Goal: Task Accomplishment & Management: Manage account settings

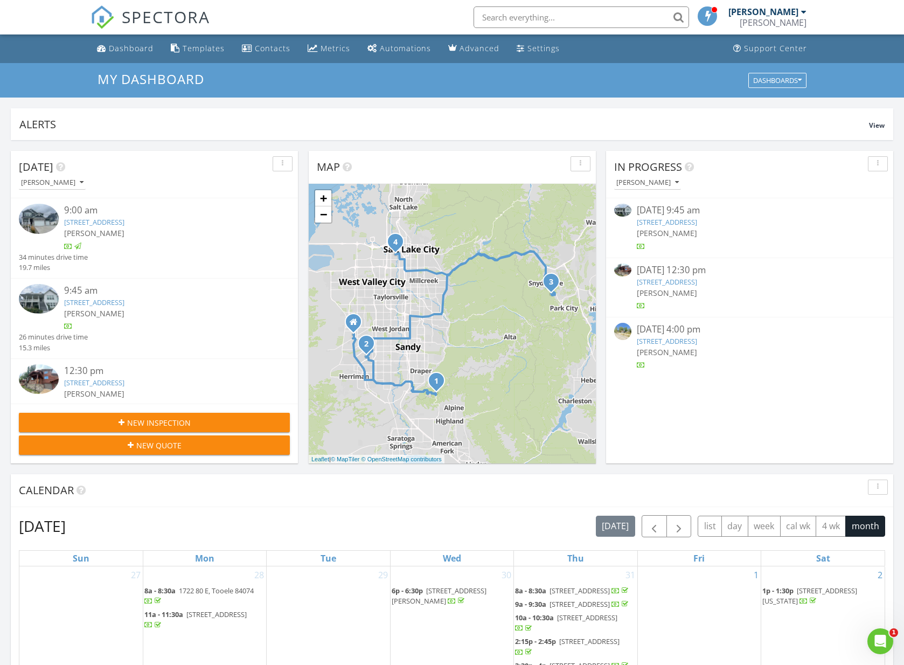
click at [680, 215] on div "[DATE] 9:45 am" at bounding box center [750, 210] width 226 height 13
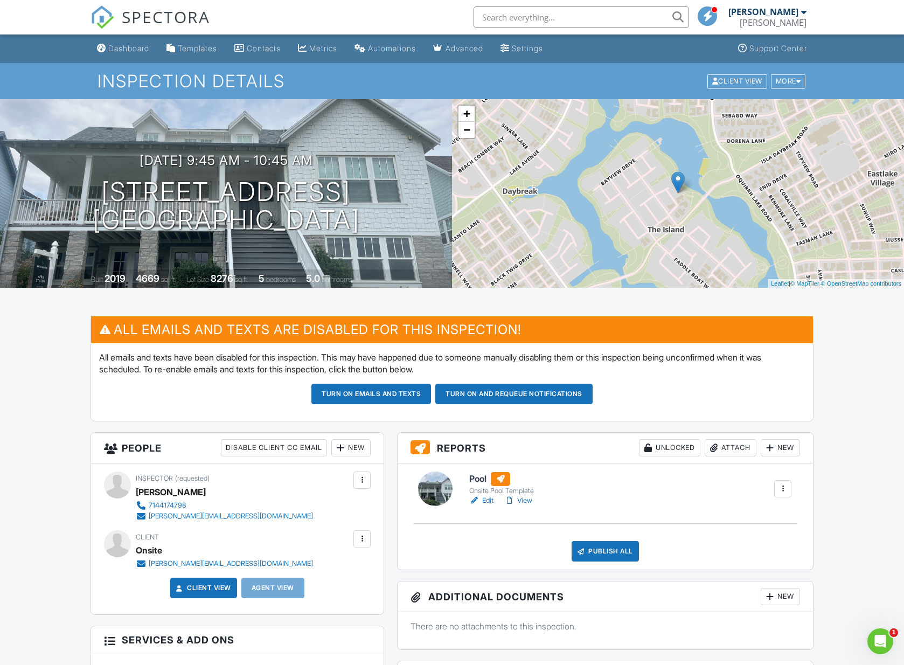
click at [434, 491] on div at bounding box center [435, 488] width 34 height 34
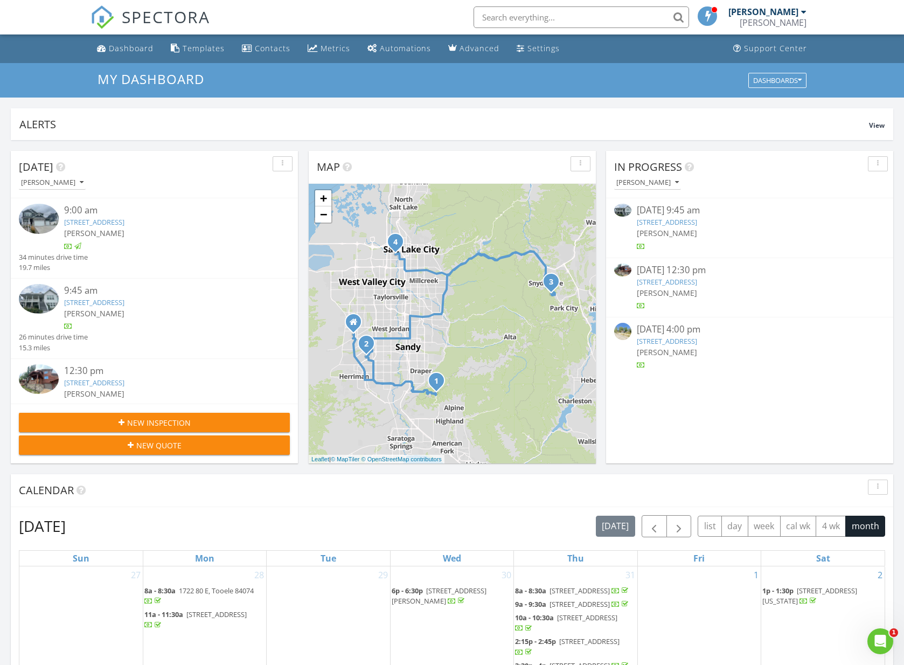
click at [622, 211] on img at bounding box center [622, 210] width 17 height 13
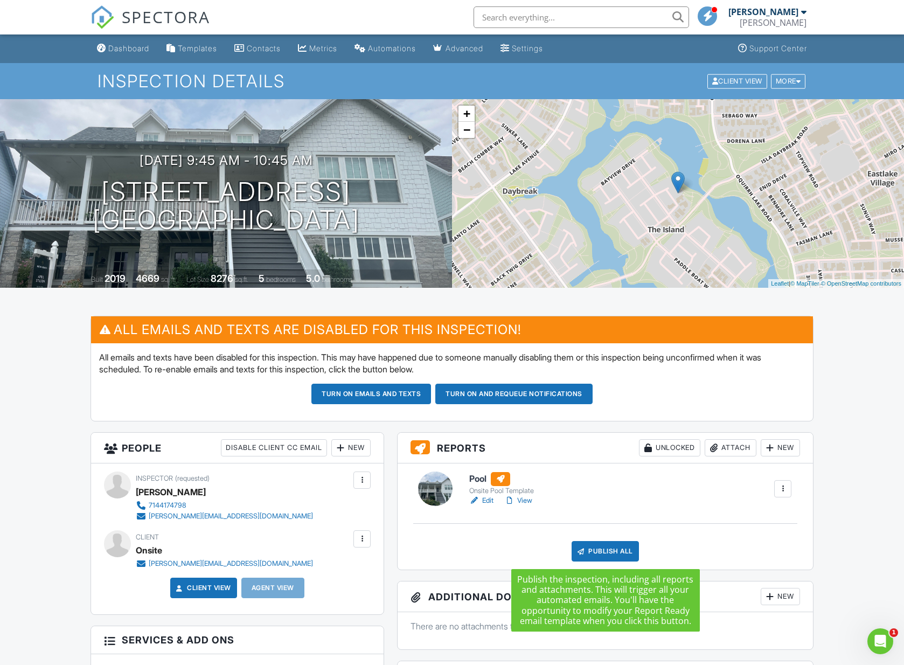
click at [612, 545] on div "Publish All" at bounding box center [604, 551] width 67 height 20
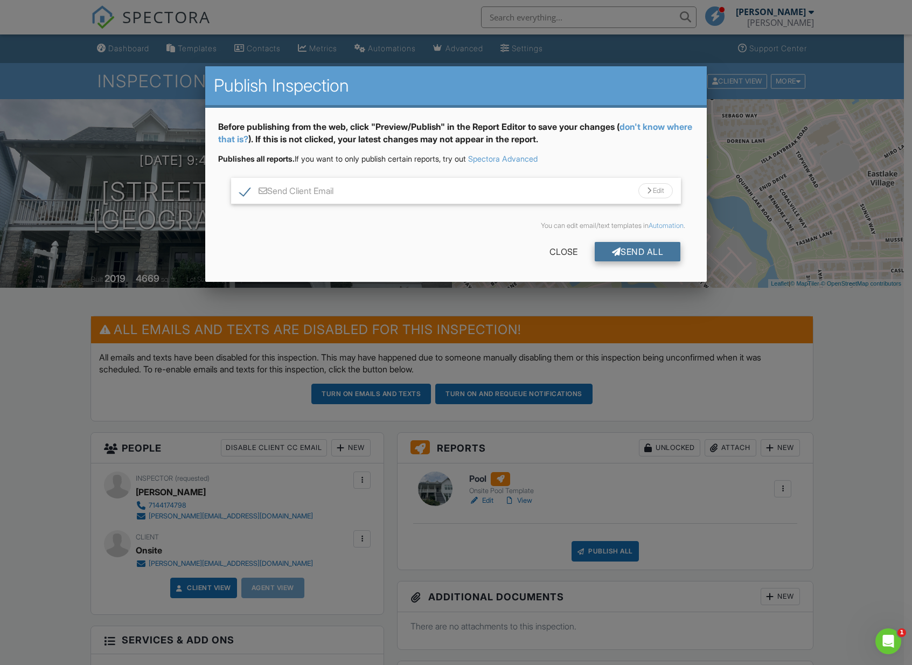
click at [650, 252] on div "Send All" at bounding box center [638, 251] width 86 height 19
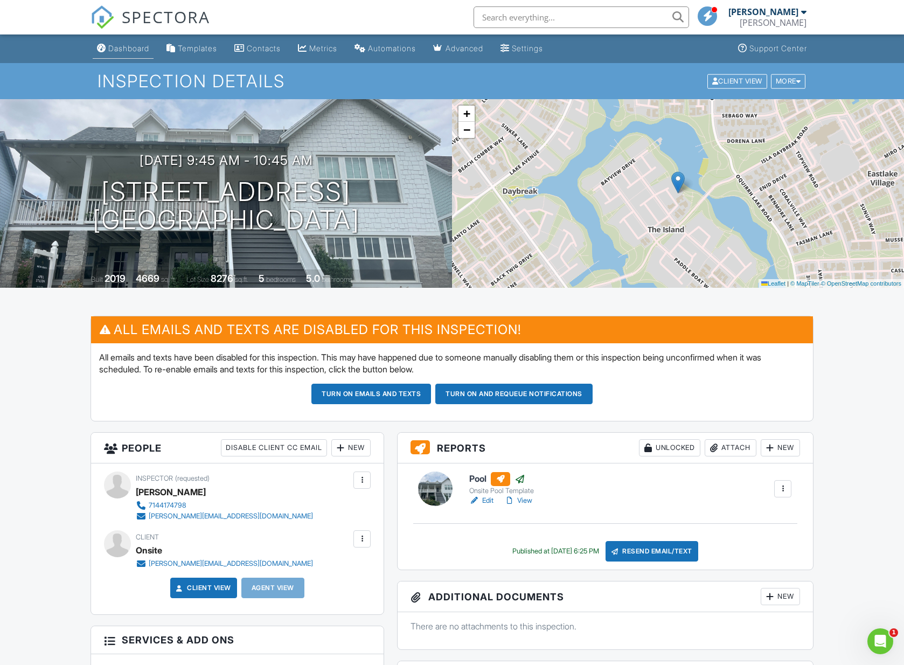
click at [133, 47] on div "Dashboard" at bounding box center [128, 48] width 41 height 9
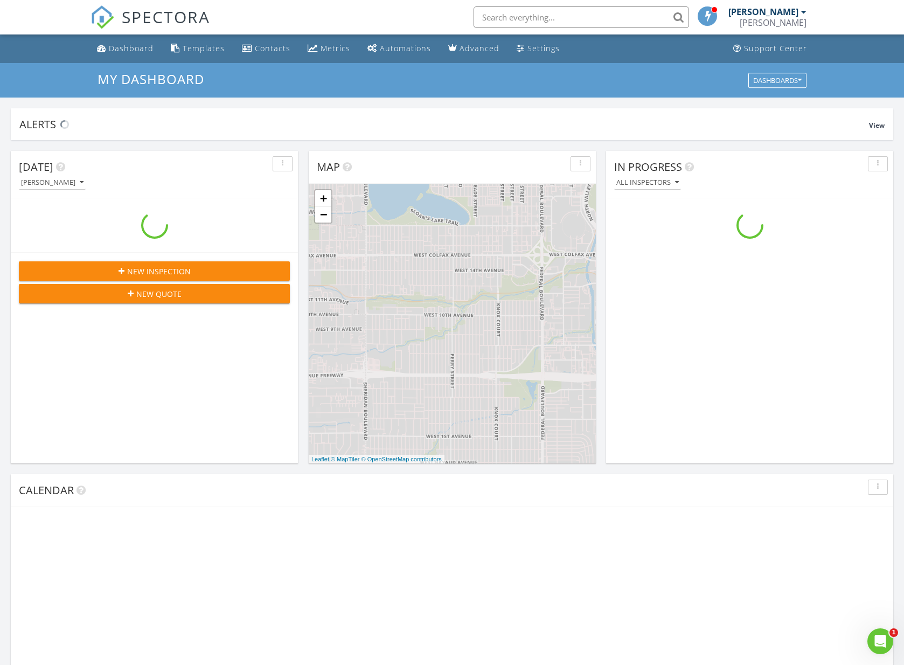
scroll to position [997, 921]
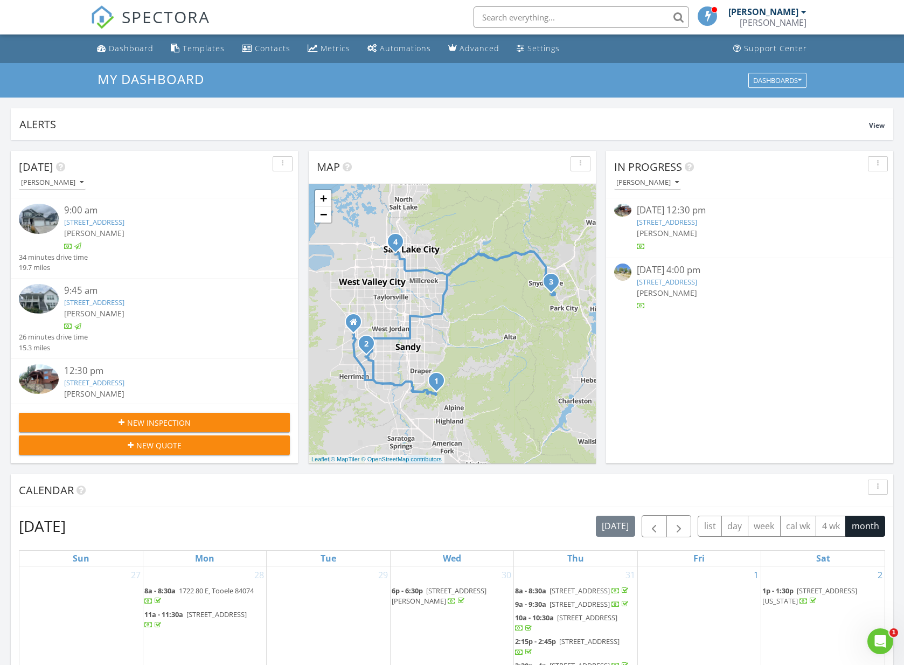
click at [673, 213] on div "08/27/25 12:30 pm" at bounding box center [750, 210] width 226 height 13
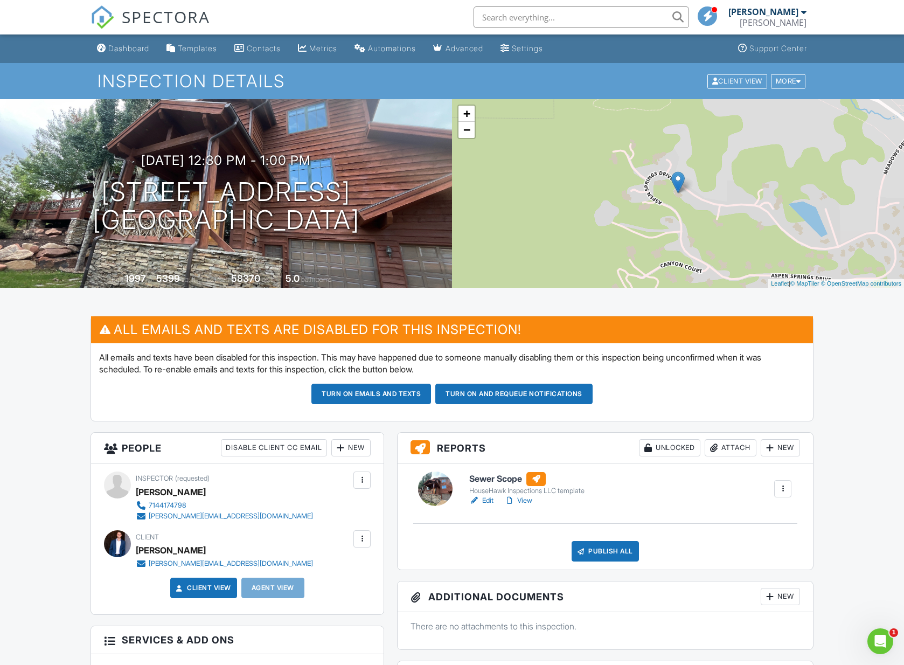
click at [438, 483] on div at bounding box center [435, 488] width 34 height 34
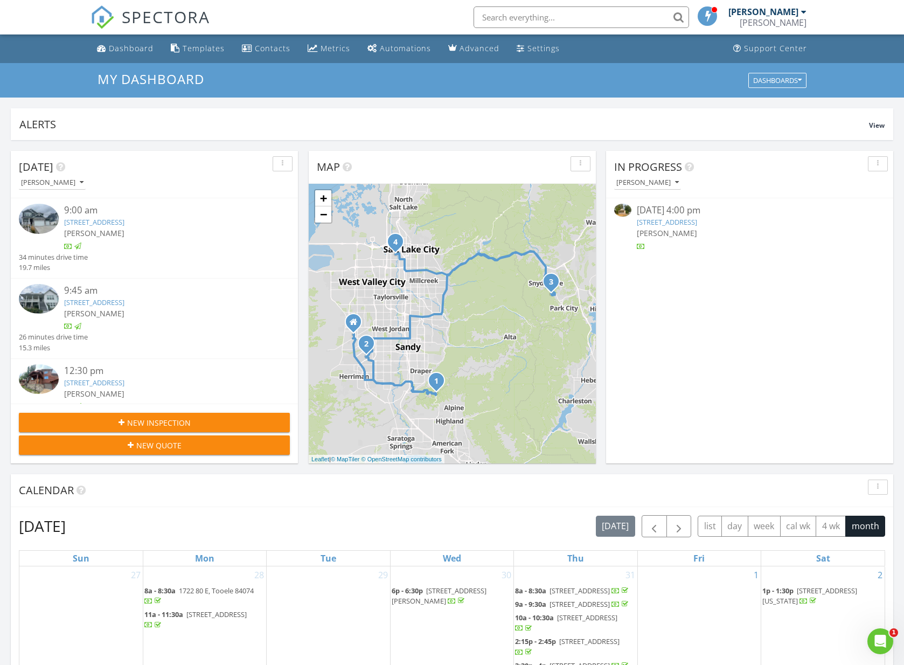
click at [681, 220] on link "[STREET_ADDRESS]" at bounding box center [667, 222] width 60 height 10
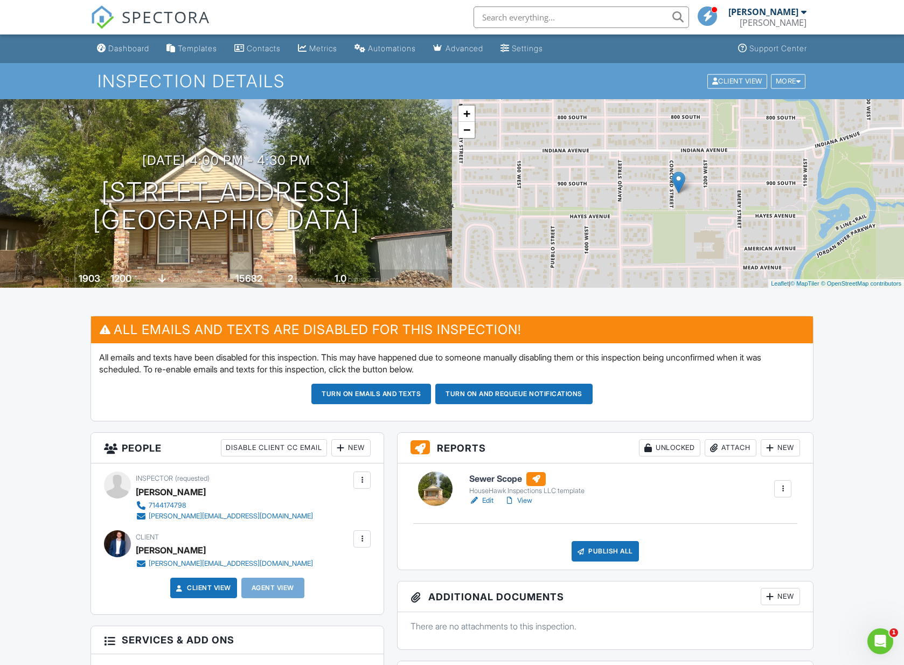
click at [434, 494] on div at bounding box center [435, 488] width 34 height 34
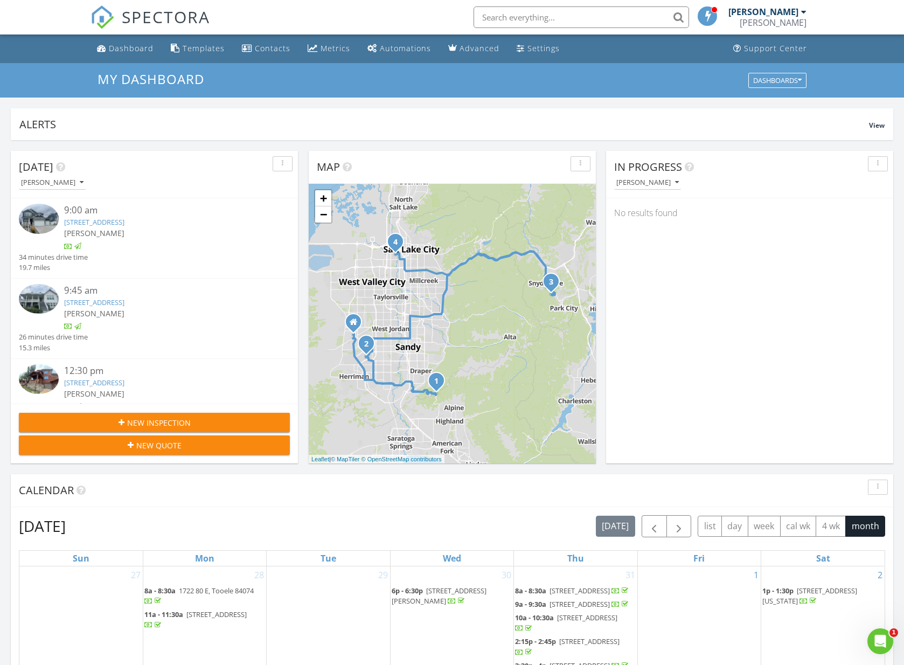
scroll to position [280, 0]
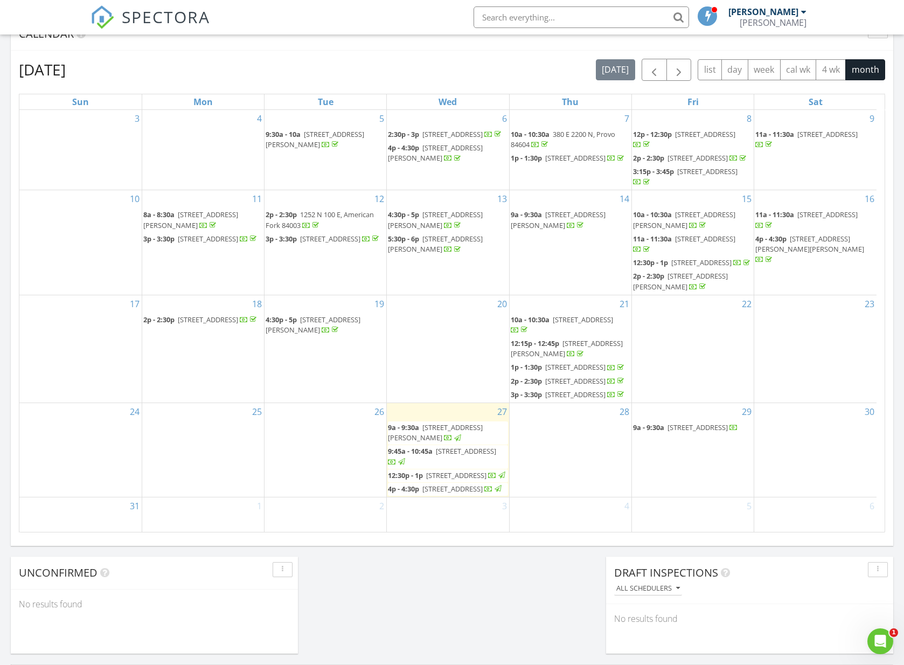
click at [702, 470] on div "29 9a - 9:30a 9281 Manila Cir, Cedar Hills 84062" at bounding box center [693, 450] width 122 height 94
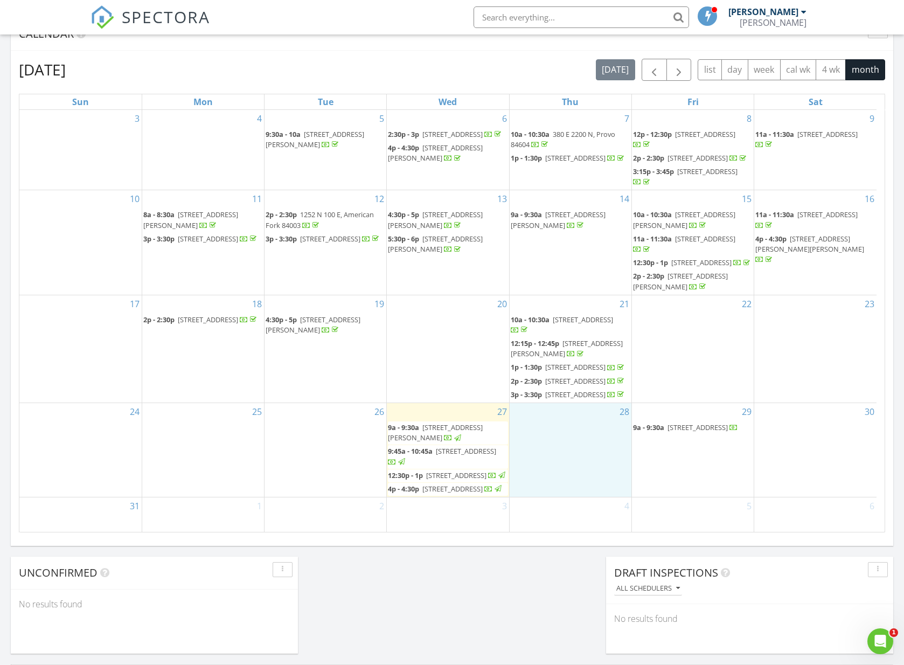
click at [590, 457] on div "28" at bounding box center [571, 450] width 122 height 94
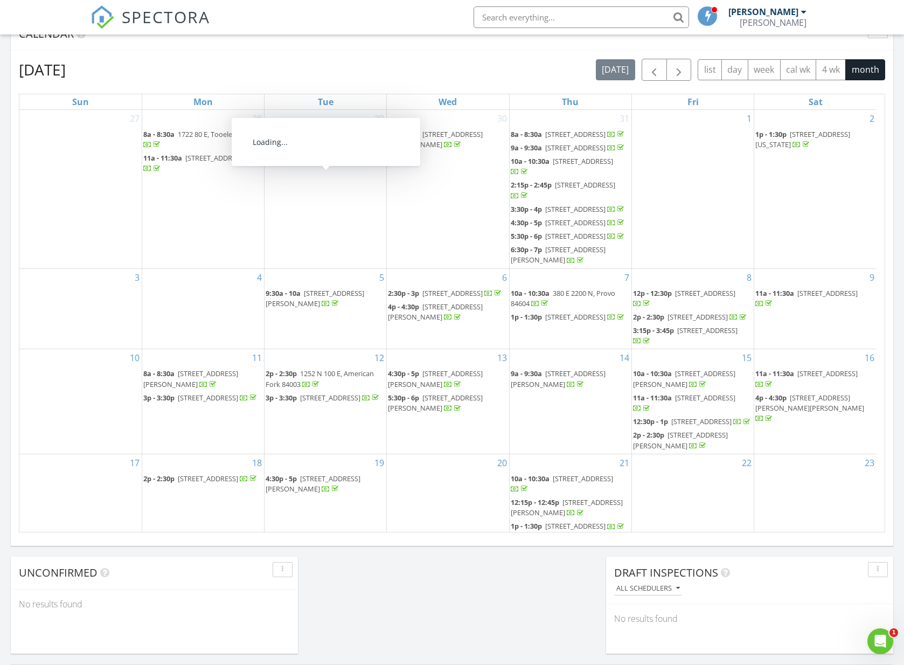
scroll to position [87, 0]
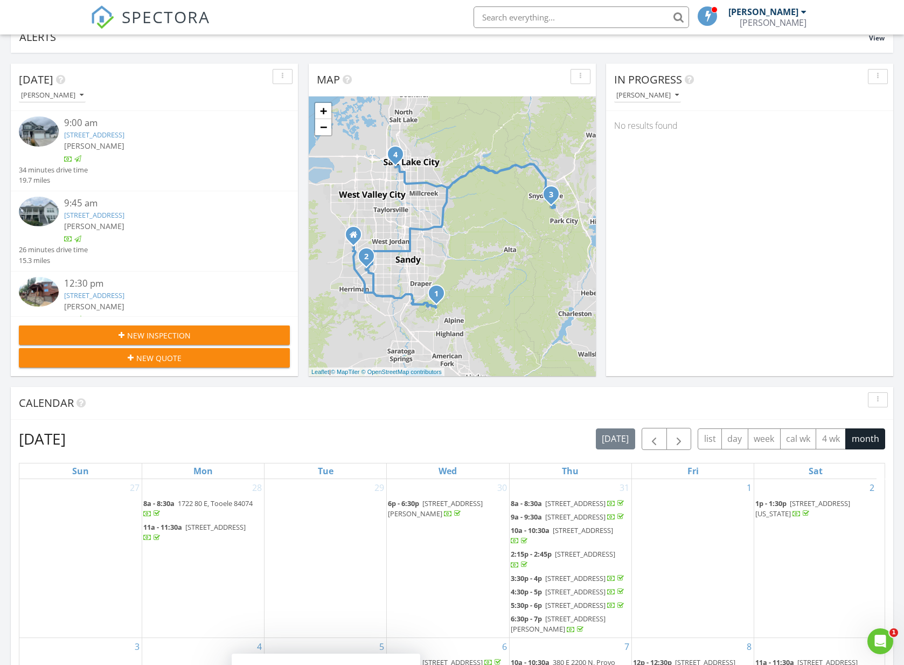
click at [147, 332] on span "New Inspection" at bounding box center [159, 335] width 64 height 11
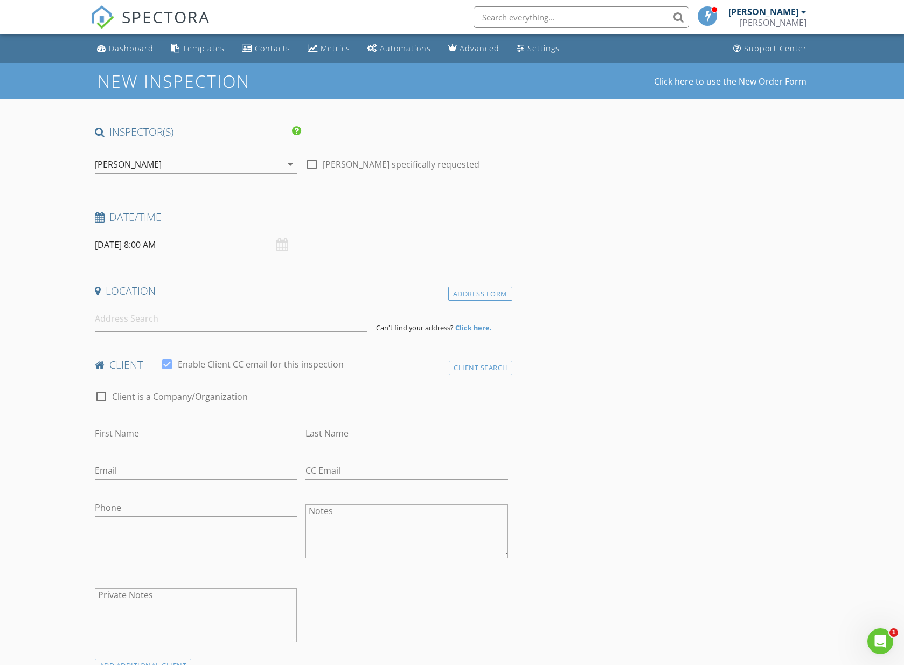
click at [315, 162] on div at bounding box center [312, 164] width 18 height 18
checkbox input "true"
click at [227, 243] on input "08/28/2025 8:00 AM" at bounding box center [196, 245] width 203 height 26
type input "08/29/2025 8:00 AM"
type input "09"
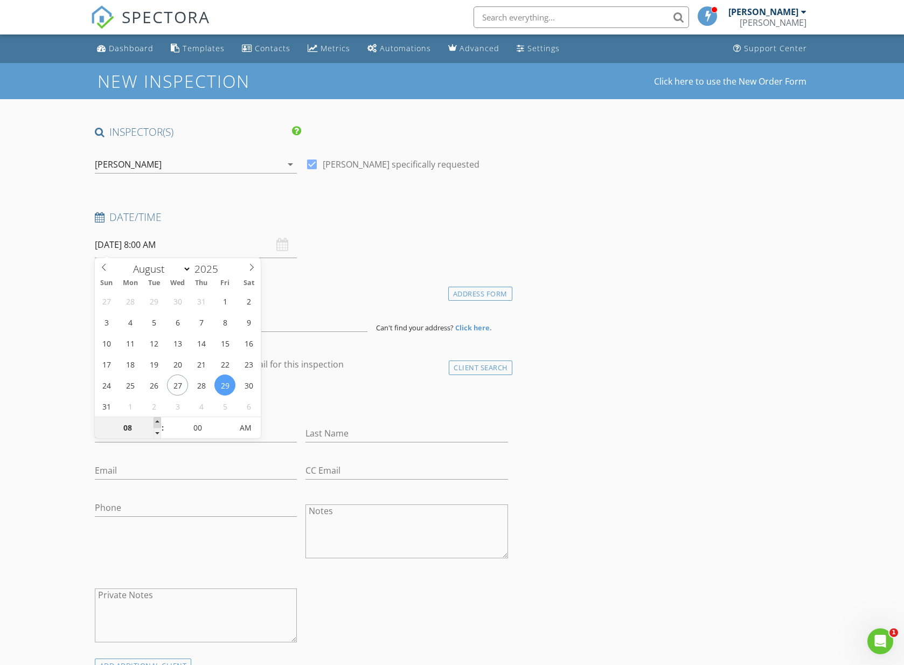
type input "08/29/2025 9:00 AM"
click at [157, 421] on span at bounding box center [158, 422] width 8 height 11
type input "10"
type input "08/29/2025 10:00 AM"
click at [157, 421] on span at bounding box center [158, 422] width 8 height 11
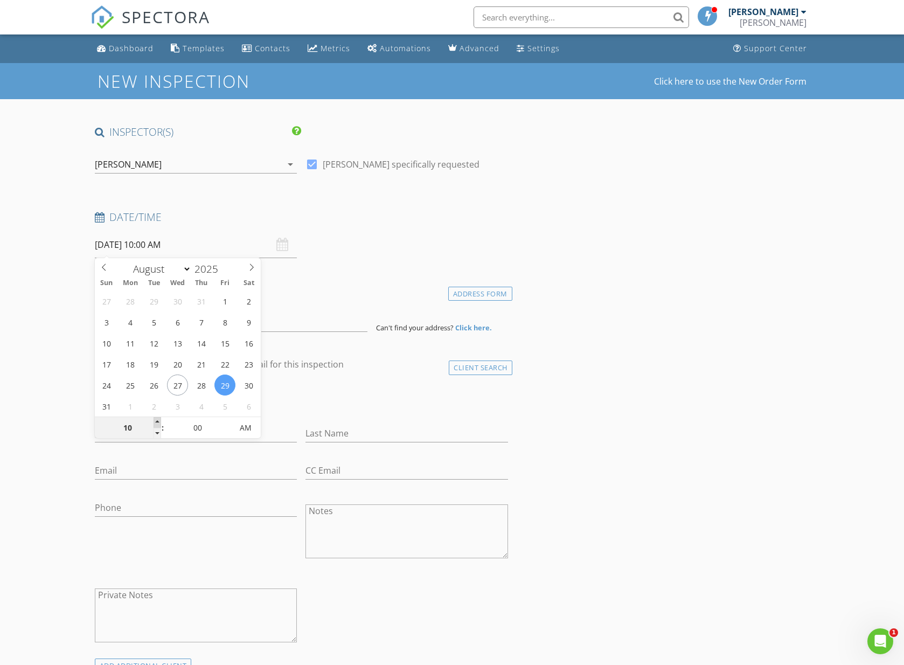
type input "11"
type input "08/29/2025 11:00 AM"
click at [157, 421] on span at bounding box center [158, 422] width 8 height 11
type input "12"
type input "08/29/2025 12:00 PM"
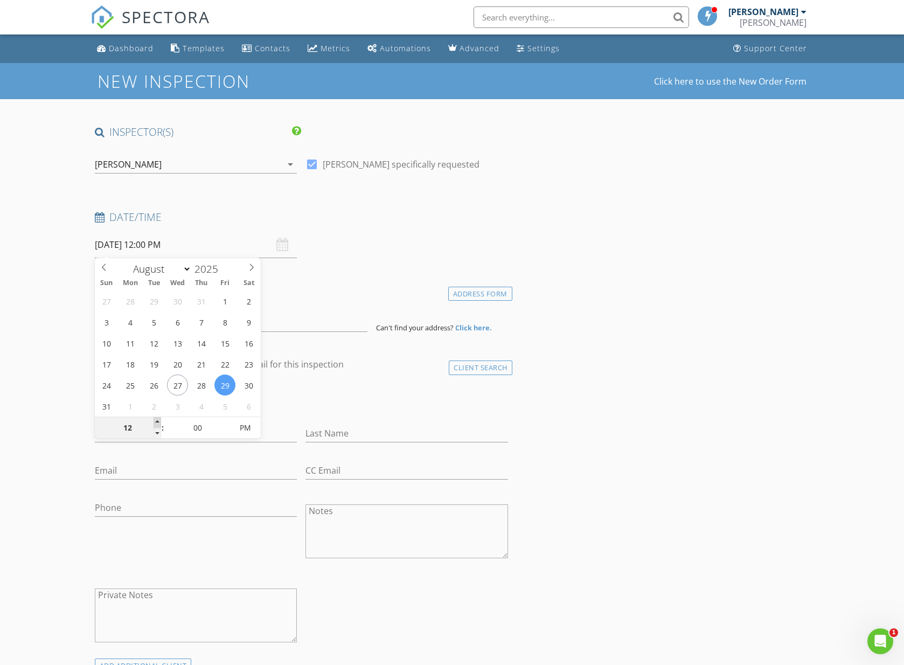
click at [157, 421] on span at bounding box center [158, 422] width 8 height 11
type input "01"
type input "08/29/2025 1:00 PM"
click at [157, 421] on span at bounding box center [158, 422] width 8 height 11
type input "02"
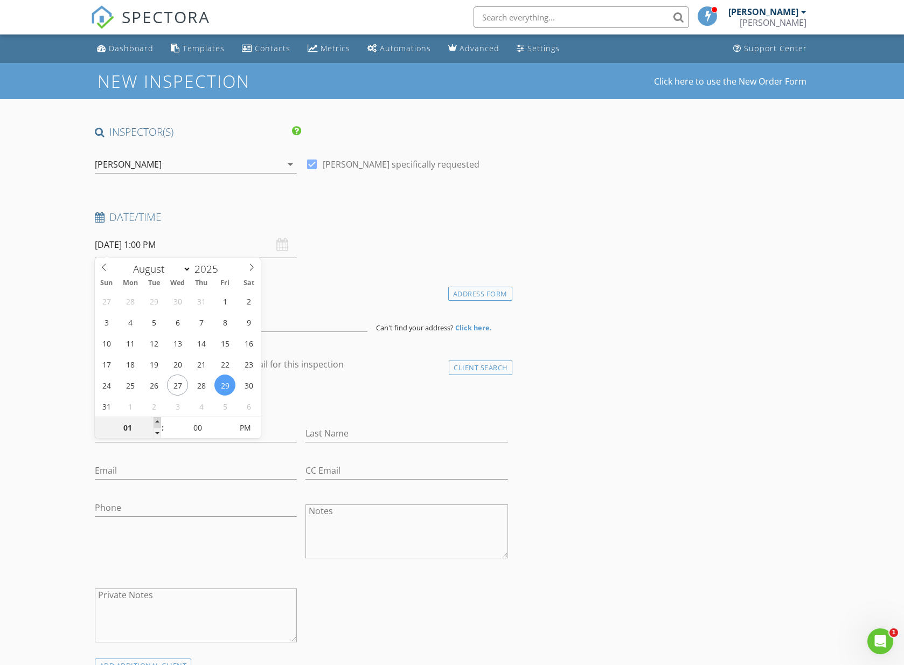
type input "08/29/2025 2:00 PM"
click at [157, 421] on span at bounding box center [158, 422] width 8 height 11
type input "03"
type input "08/29/2025 3:00 PM"
click at [157, 421] on span at bounding box center [158, 422] width 8 height 11
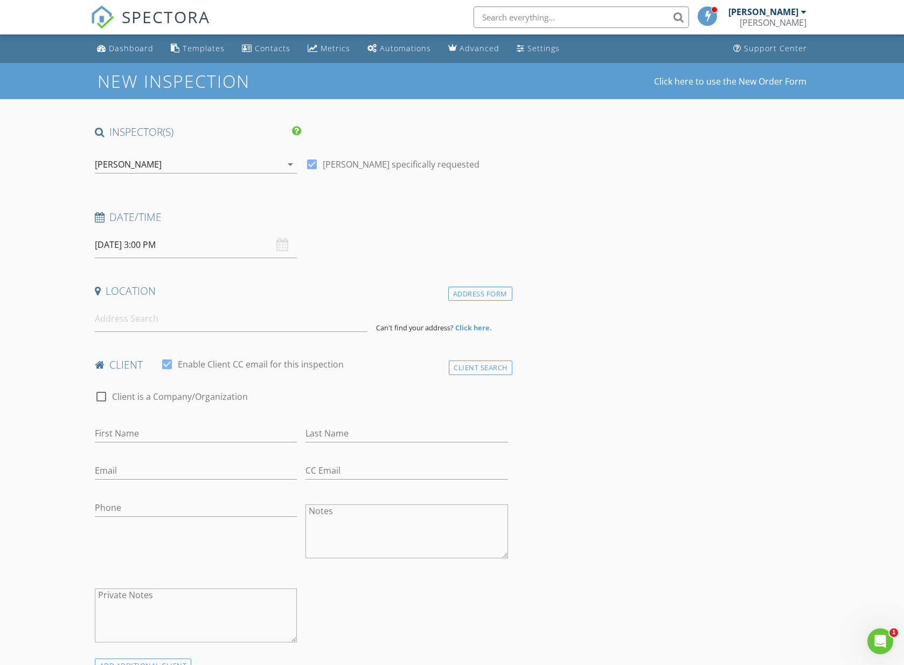
click at [131, 319] on input at bounding box center [231, 318] width 273 height 26
click at [198, 244] on input "08/29/2025 3:00 PM" at bounding box center [196, 245] width 203 height 26
type input "02"
type input "08/29/2025 2:00 PM"
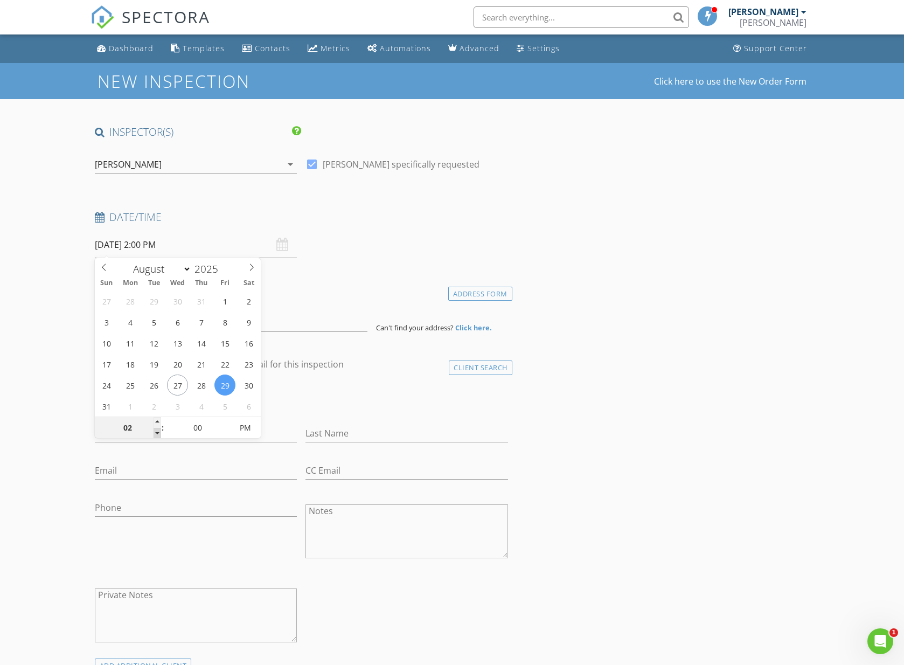
click at [159, 435] on span at bounding box center [158, 433] width 8 height 11
type input "01"
type input "08/29/2025 1:00 PM"
click at [159, 435] on span at bounding box center [158, 433] width 8 height 11
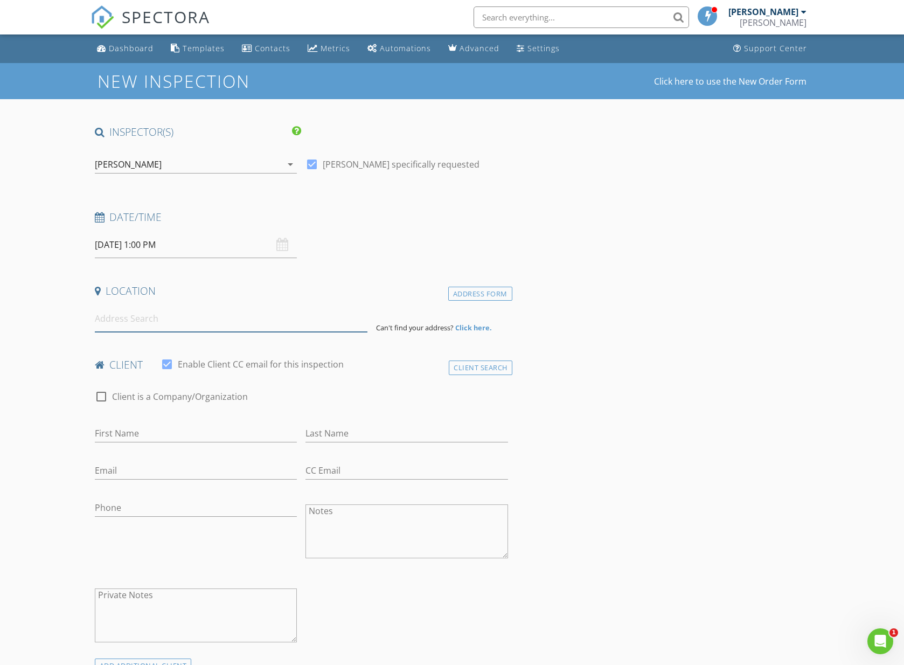
click at [145, 316] on input at bounding box center [231, 318] width 273 height 26
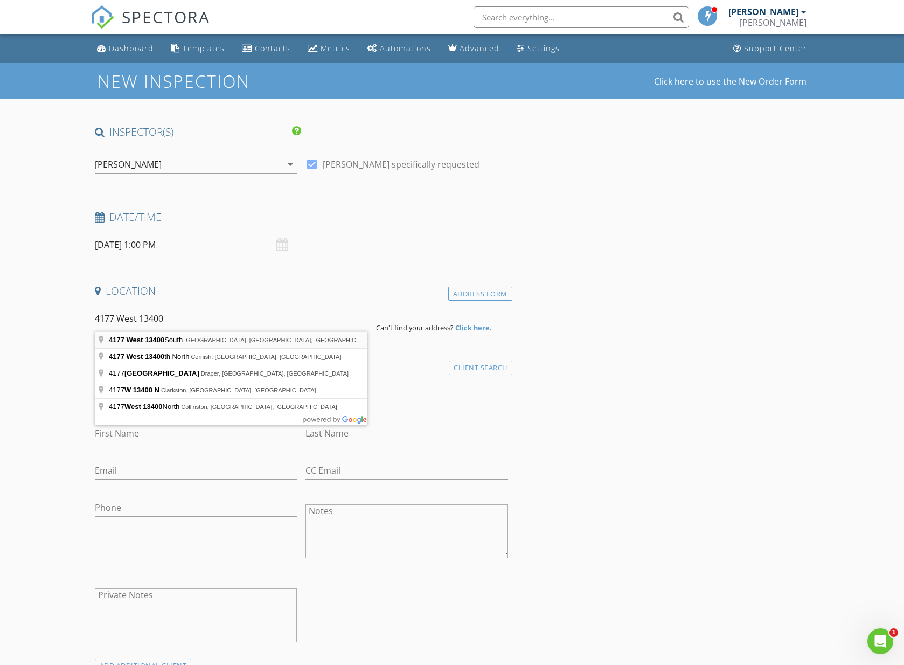
type input "4177 West 13400 South, Riverton, UT, USA"
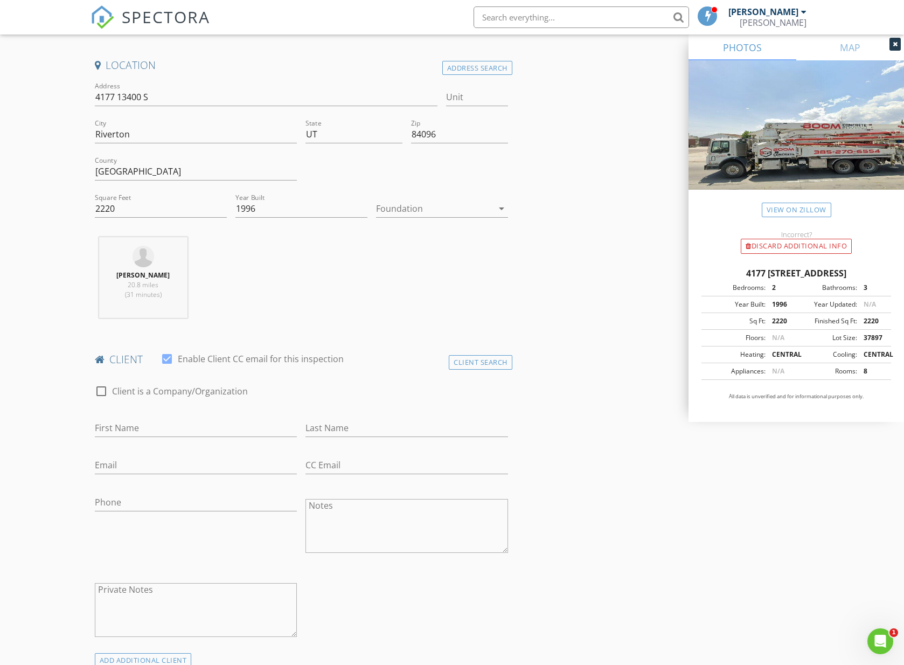
scroll to position [256, 0]
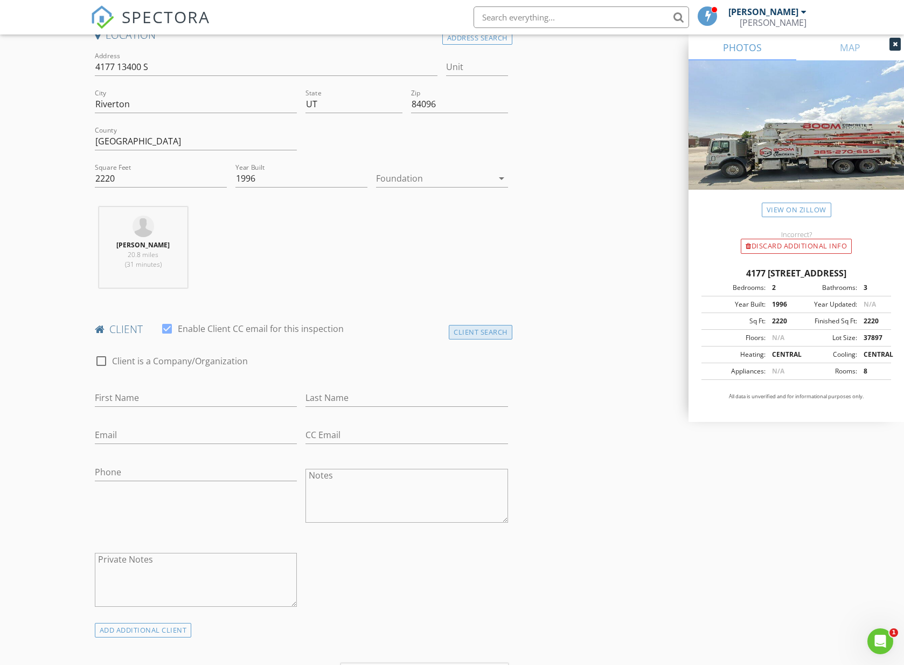
click at [477, 334] on div "Client Search" at bounding box center [481, 332] width 64 height 15
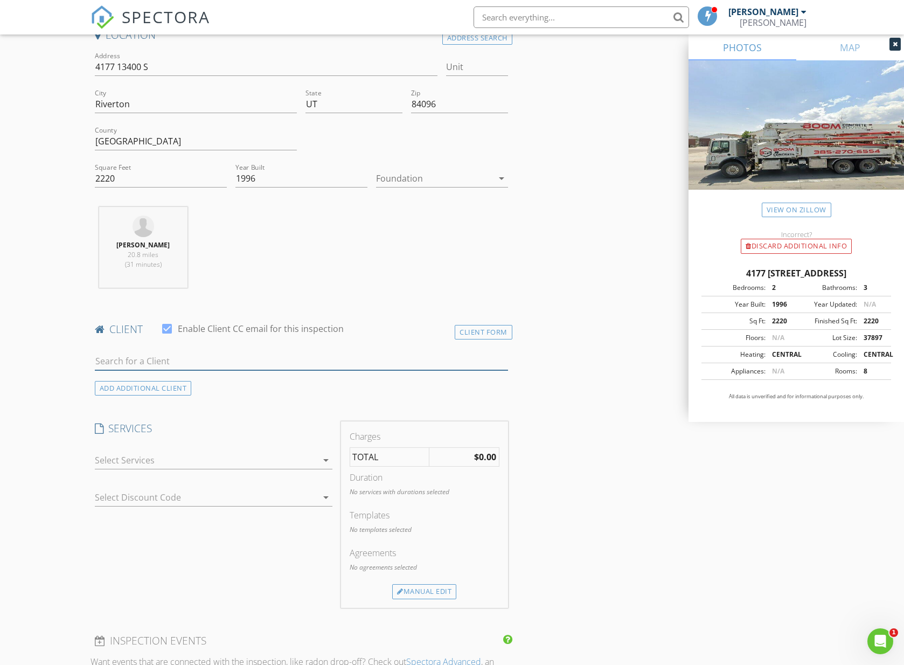
click at [334, 357] on input "text" at bounding box center [301, 361] width 413 height 18
type input "house"
click at [221, 378] on div "Andrew" at bounding box center [205, 380] width 161 height 13
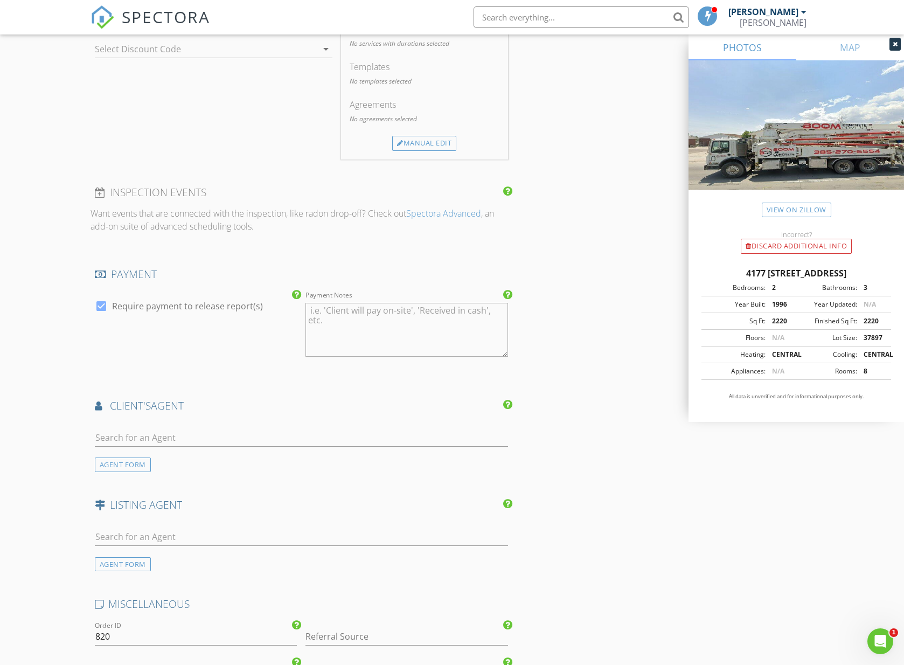
scroll to position [847, 0]
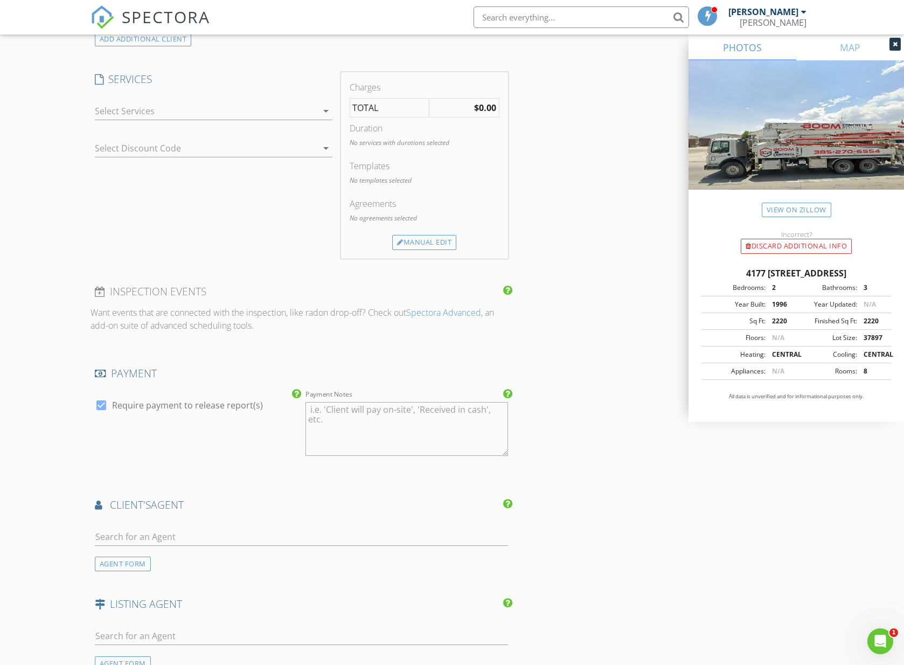
click at [329, 106] on icon "arrow_drop_down" at bounding box center [325, 110] width 13 height 13
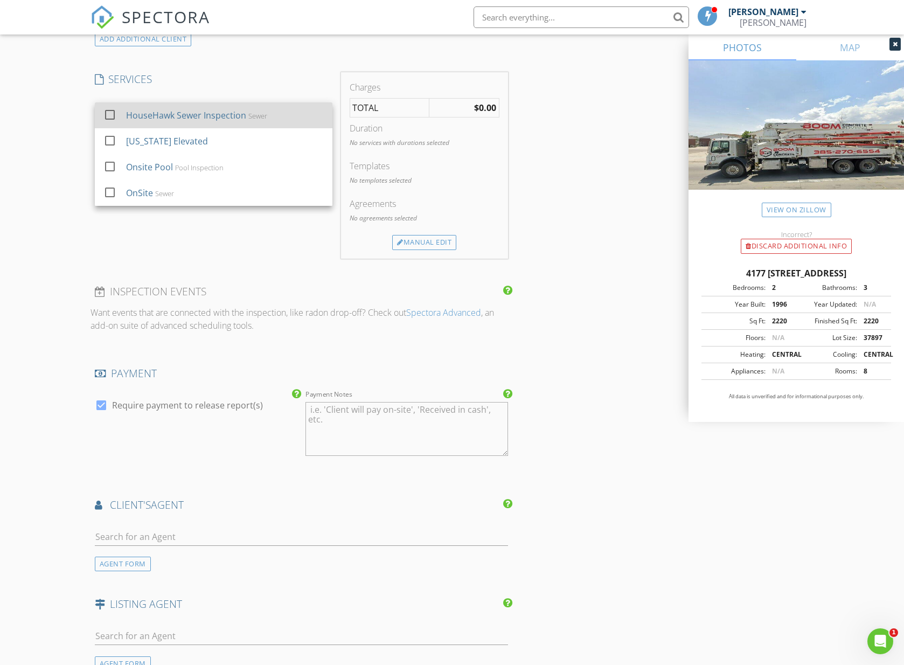
click at [110, 111] on div at bounding box center [110, 115] width 18 height 18
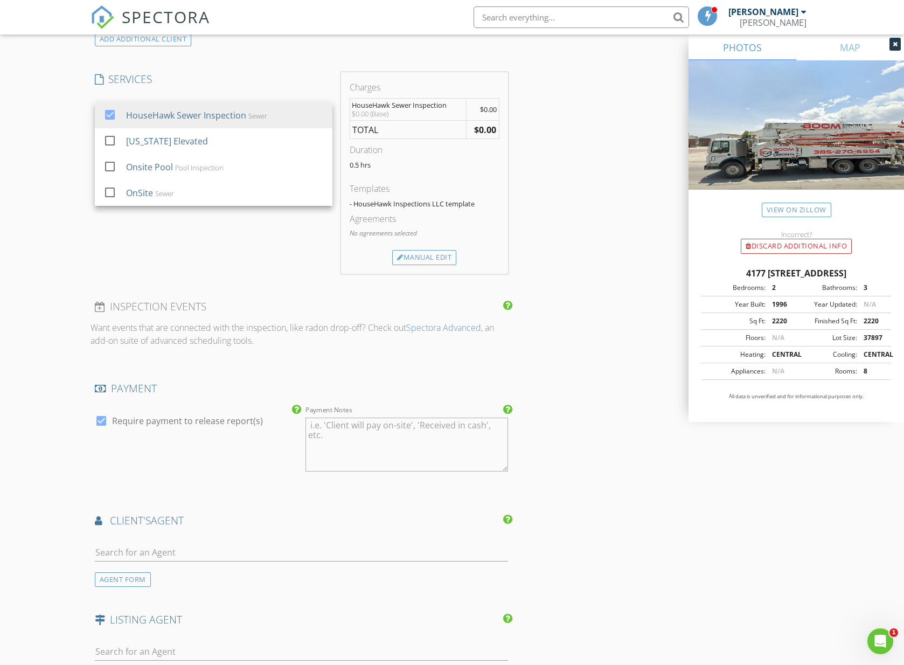
click at [633, 387] on div "INSPECTOR(S) check_box Chris Hutchens PRIMARY Chris Hutchens arrow_drop_down ch…" at bounding box center [451, 168] width 723 height 1781
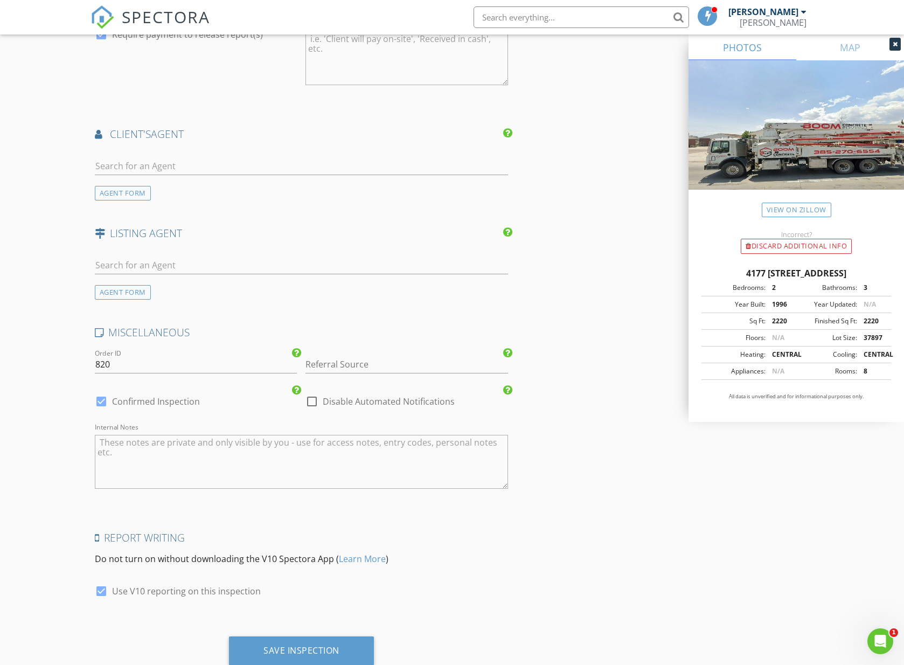
scroll to position [1263, 0]
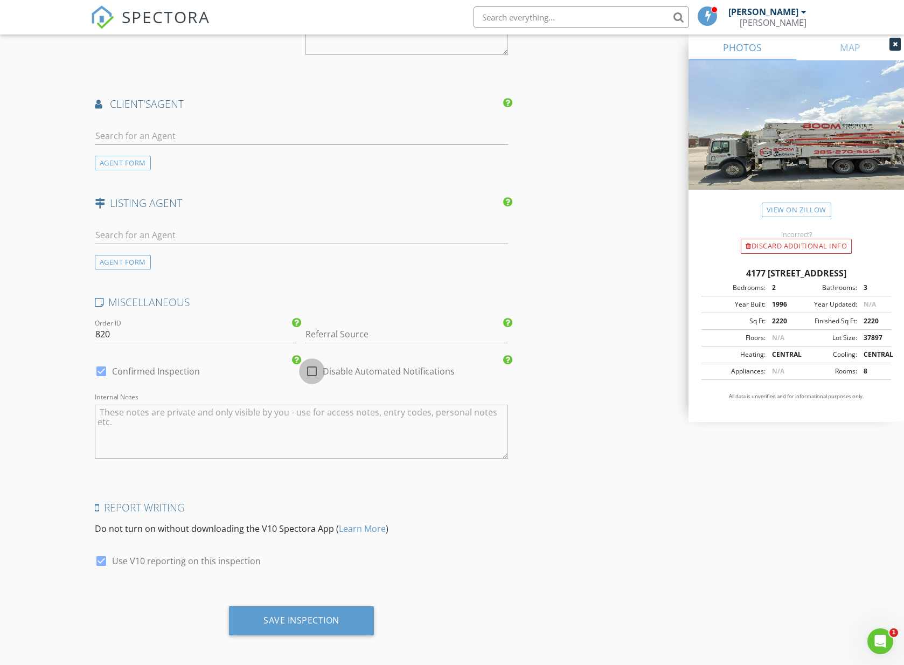
click at [313, 368] on div at bounding box center [312, 371] width 18 height 18
checkbox input "true"
click at [326, 615] on div "Save Inspection" at bounding box center [301, 620] width 76 height 11
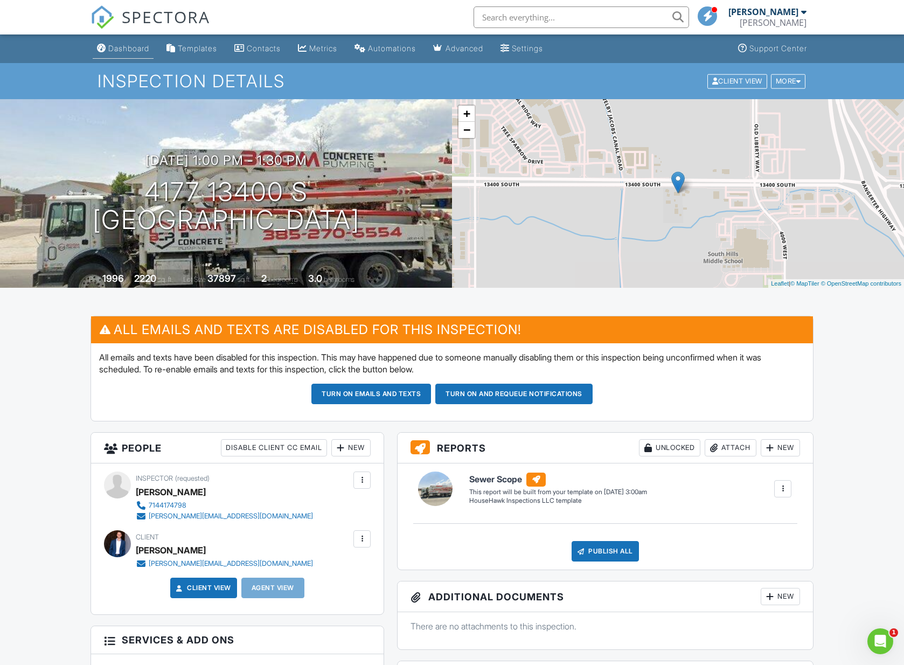
click at [133, 45] on div "Dashboard" at bounding box center [128, 48] width 41 height 9
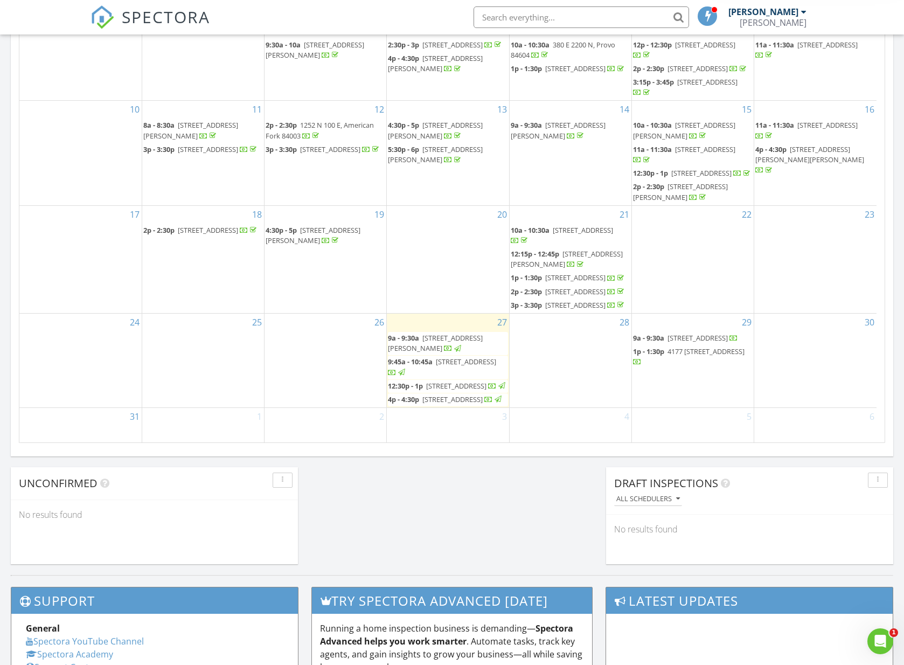
scroll to position [576, 0]
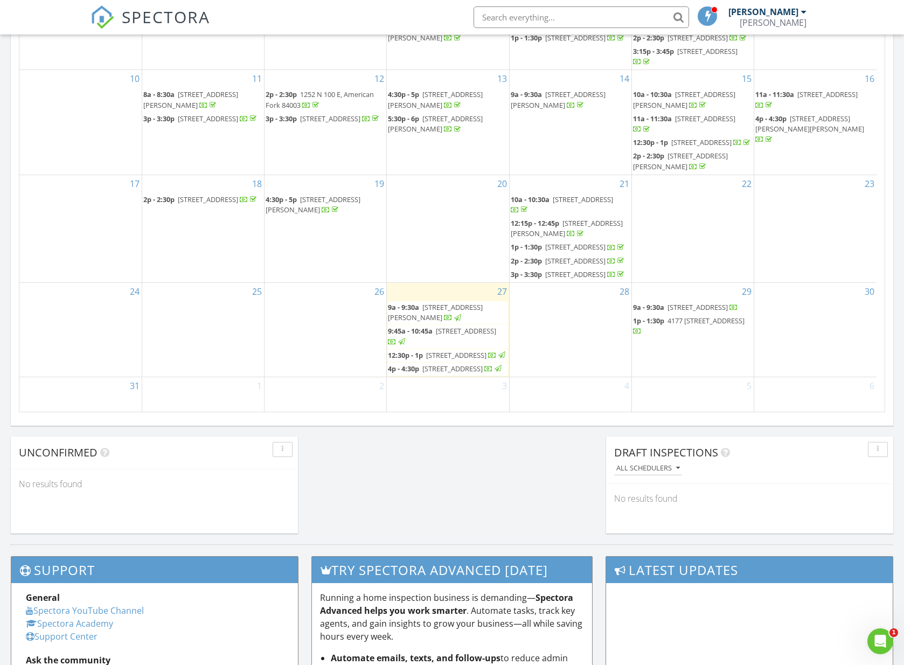
click at [482, 364] on span "909 Concord St, Salt Lake City 84104" at bounding box center [452, 369] width 60 height 10
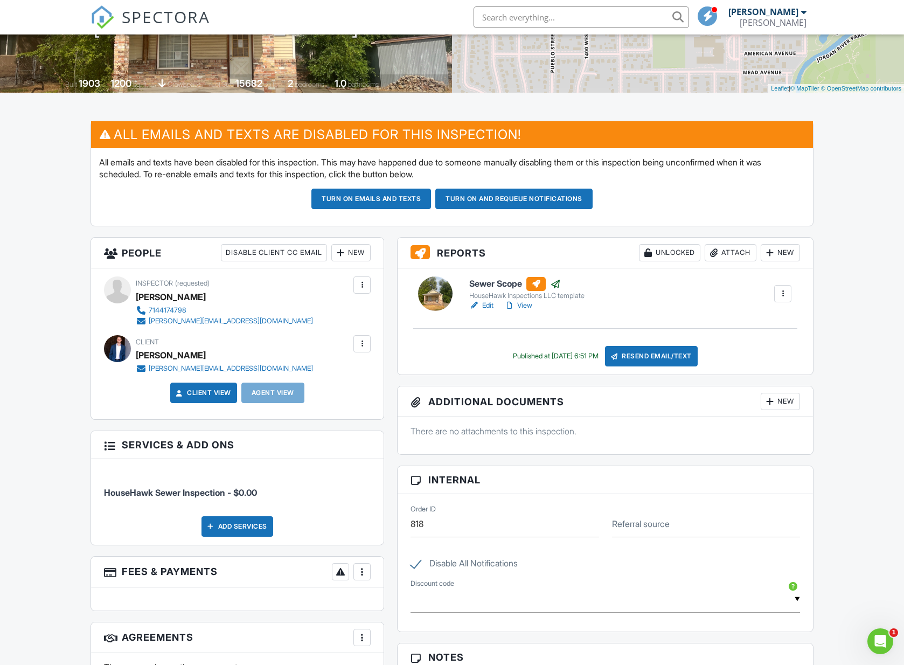
scroll to position [197, 0]
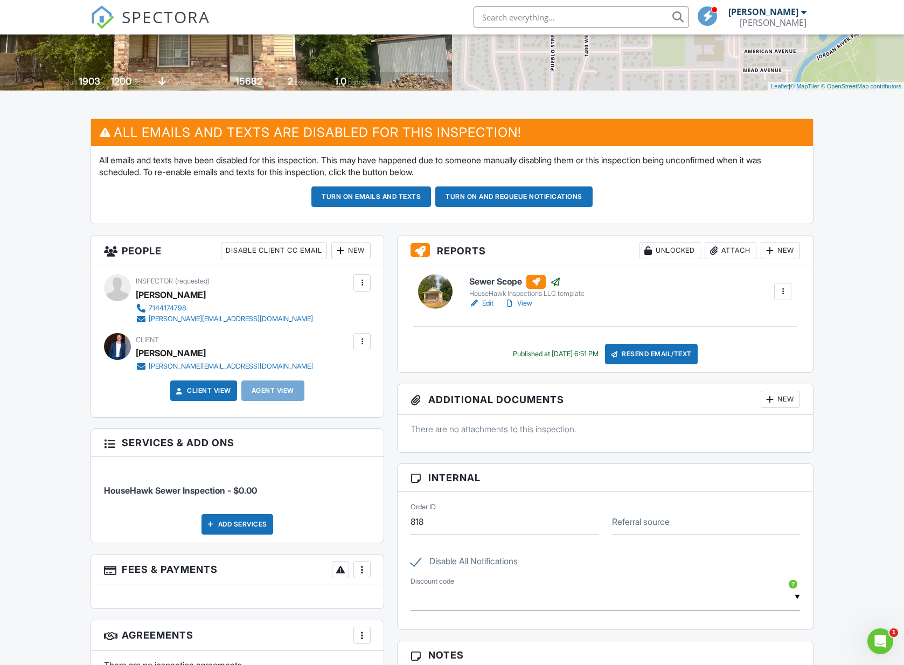
click at [431, 287] on div at bounding box center [435, 291] width 34 height 34
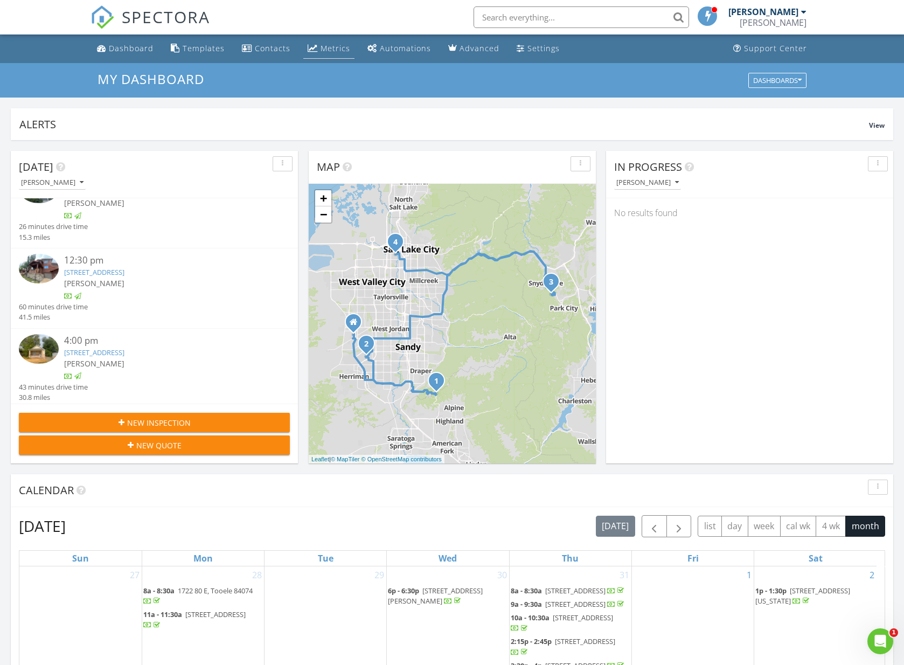
click at [332, 46] on div "Metrics" at bounding box center [335, 48] width 30 height 10
